Goal: Information Seeking & Learning: Learn about a topic

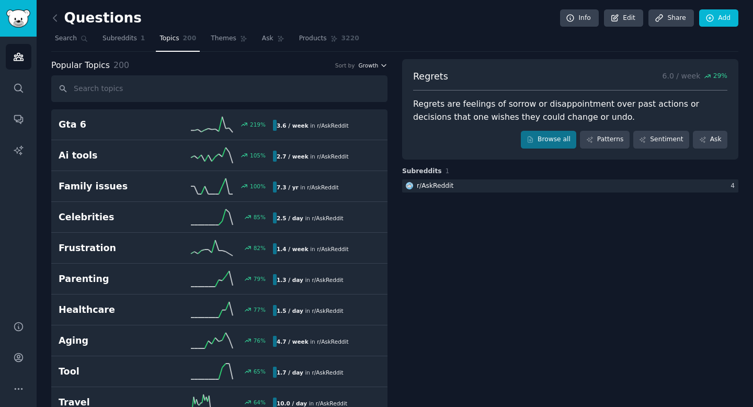
click at [377, 66] on button "Growth" at bounding box center [372, 65] width 29 height 7
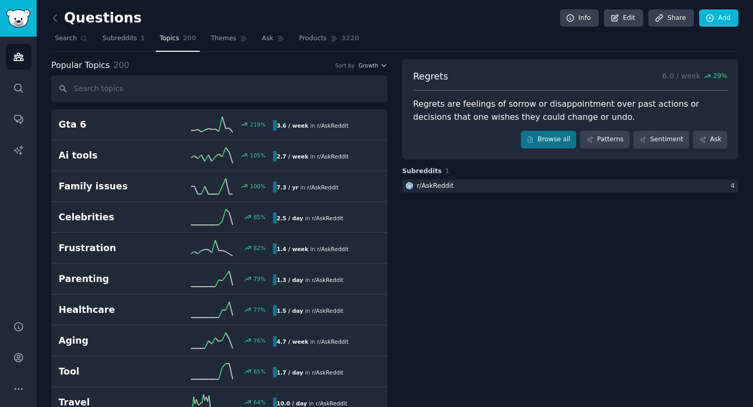
click at [356, 69] on div "Popular Topics 200 Sort by Growth" at bounding box center [219, 65] width 336 height 13
click at [362, 69] on span "Growth" at bounding box center [368, 65] width 20 height 7
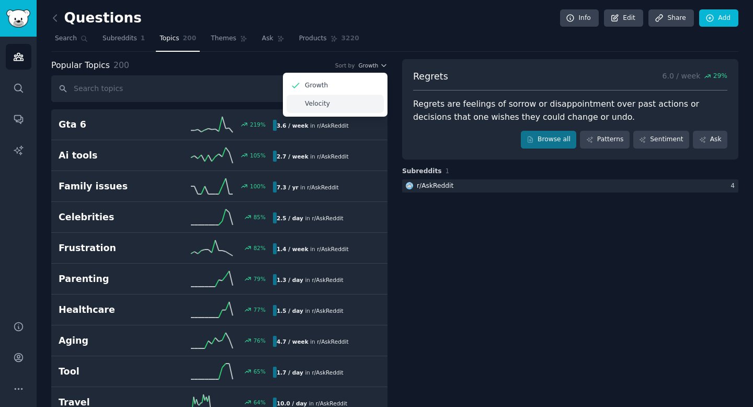
click at [348, 108] on div "Velocity" at bounding box center [335, 104] width 97 height 18
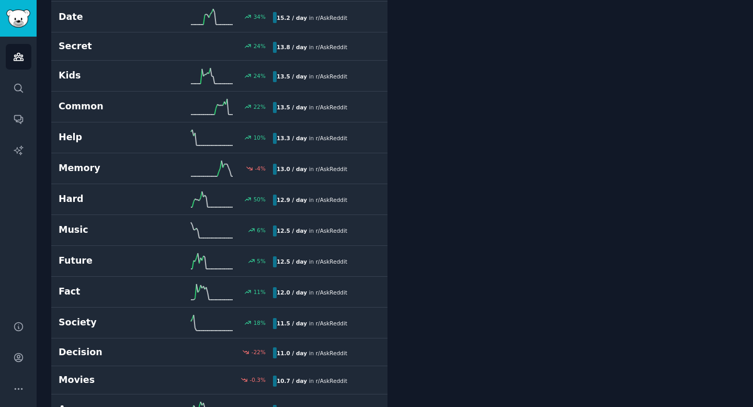
scroll to position [1175, 0]
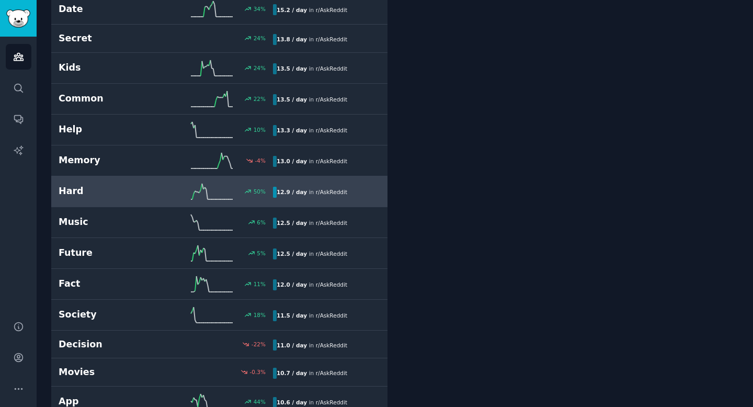
click at [123, 186] on h2 "Hard" at bounding box center [112, 191] width 107 height 13
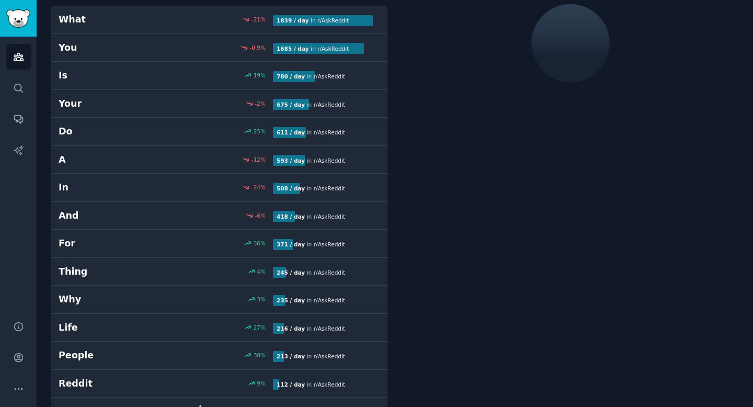
scroll to position [59, 0]
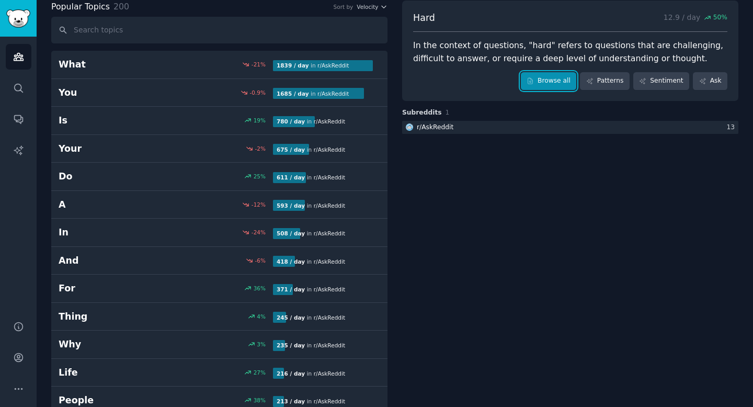
click at [552, 79] on link "Browse all" at bounding box center [549, 81] width 56 height 18
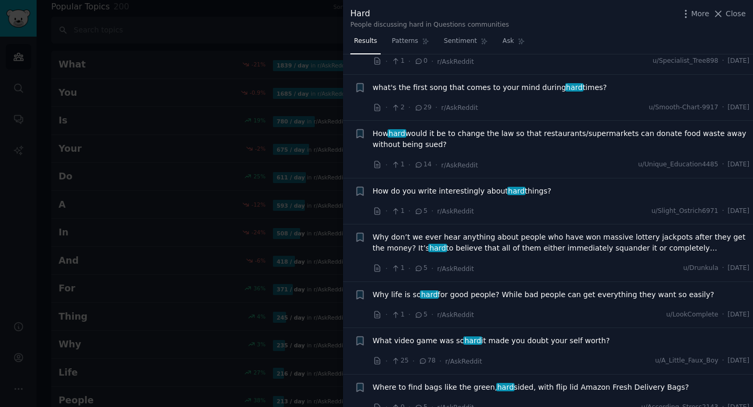
scroll to position [447, 0]
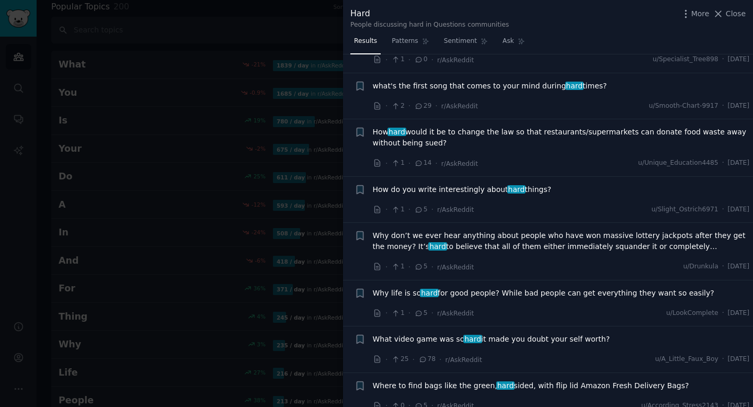
click at [418, 211] on icon at bounding box center [418, 209] width 9 height 7
click at [446, 188] on span "How do you write interestingly about hard things?" at bounding box center [462, 189] width 179 height 11
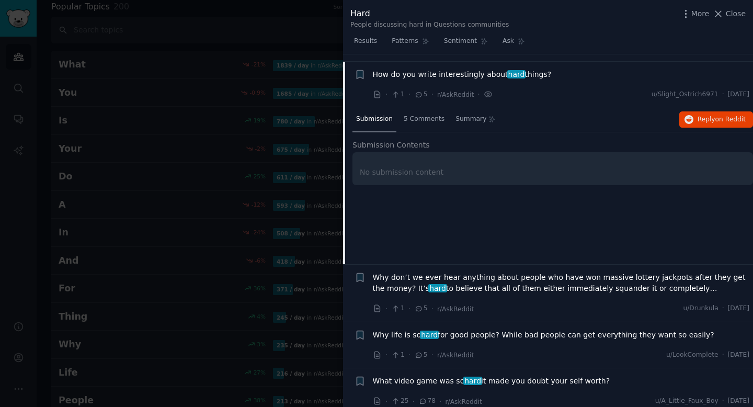
scroll to position [570, 0]
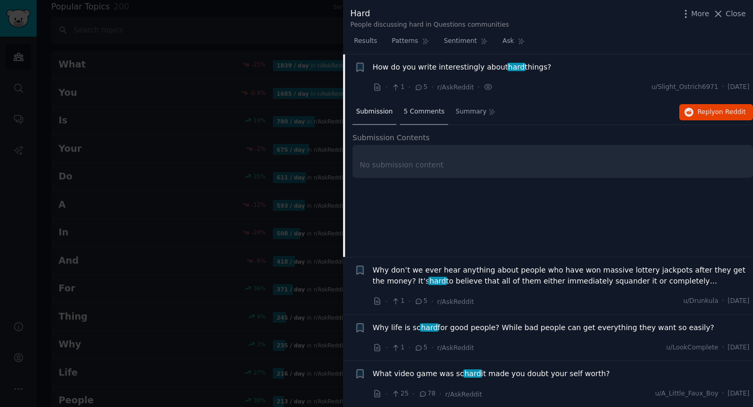
click at [420, 111] on span "5 Comments" at bounding box center [424, 111] width 41 height 9
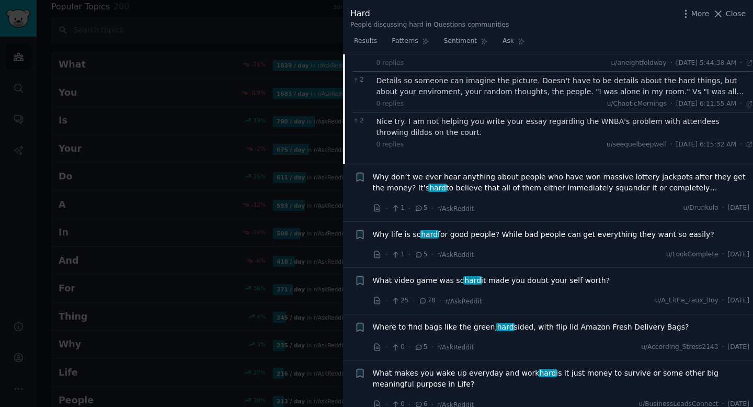
scroll to position [681, 0]
